Goal: Navigation & Orientation: Find specific page/section

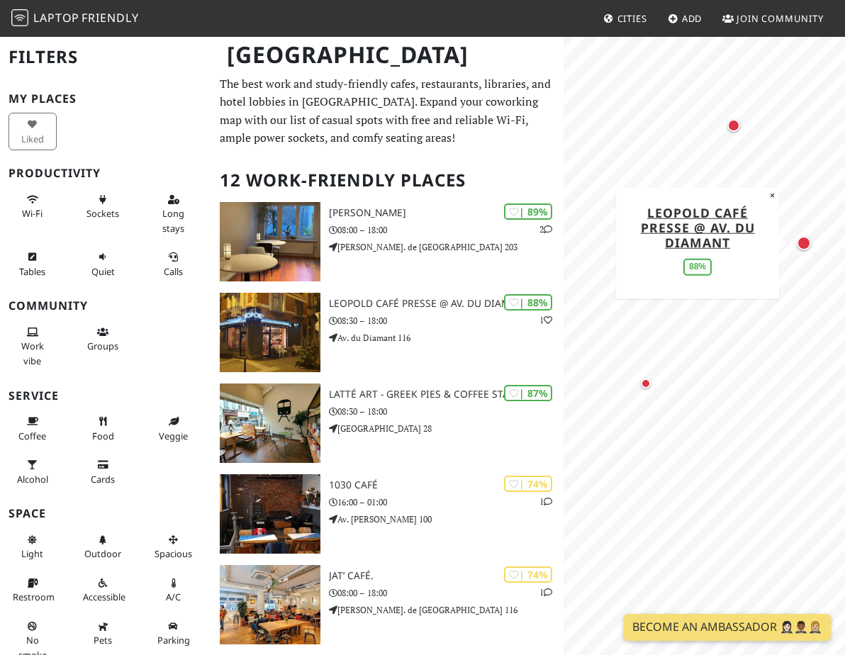
click at [803, 243] on div "Map marker" at bounding box center [804, 243] width 14 height 14
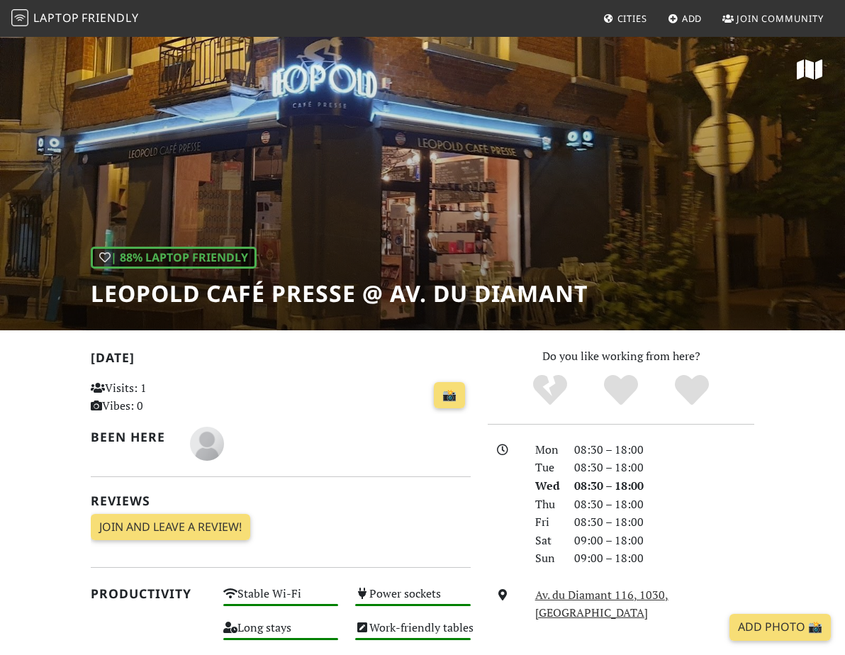
click at [415, 201] on div "| 88% Laptop Friendly Leopold Café Presse @ Av. du Diamant" at bounding box center [422, 182] width 845 height 295
